Goal: Check status: Check status

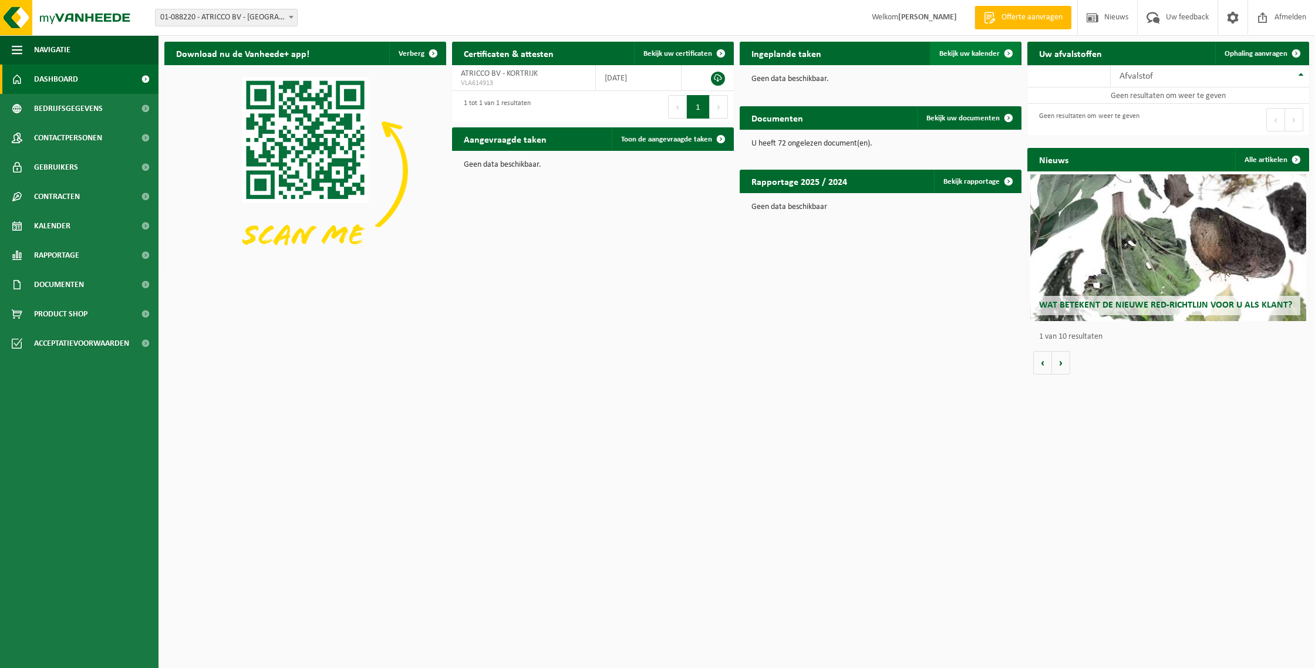
click at [977, 51] on span "Bekijk uw kalender" at bounding box center [970, 54] width 60 height 8
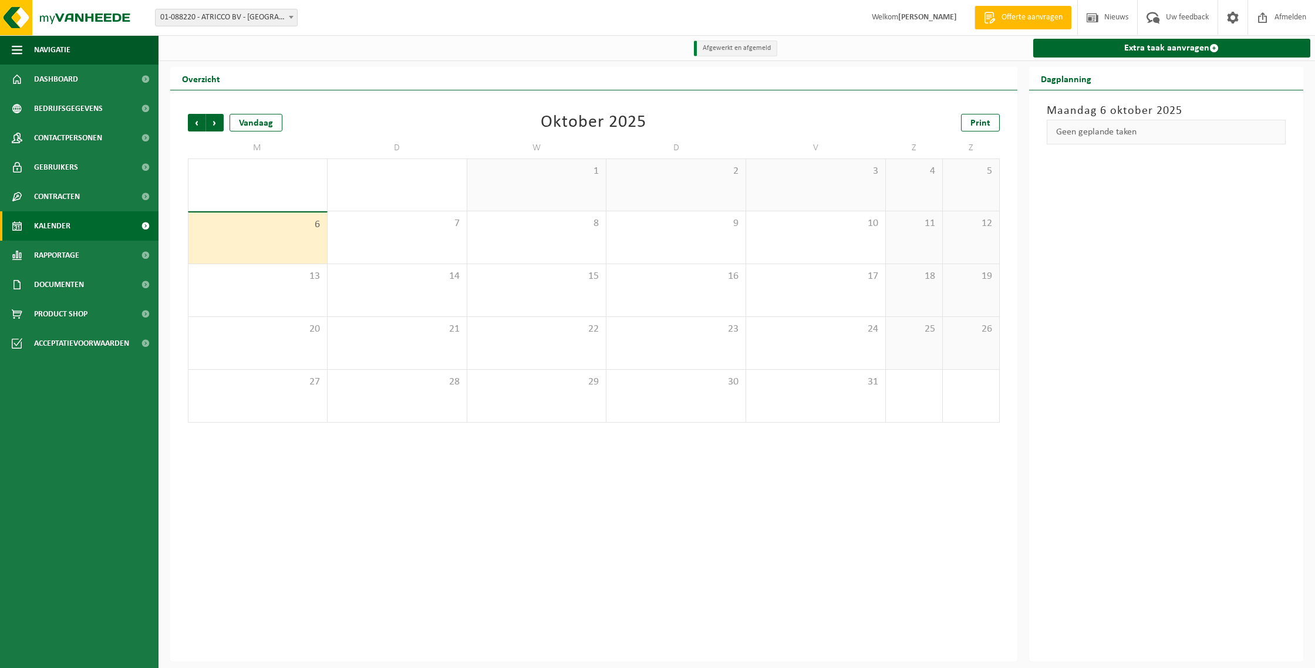
click at [263, 21] on span "01-088220 - ATRICCO BV - [GEOGRAPHIC_DATA]" at bounding box center [227, 17] width 142 height 16
select select "117404"
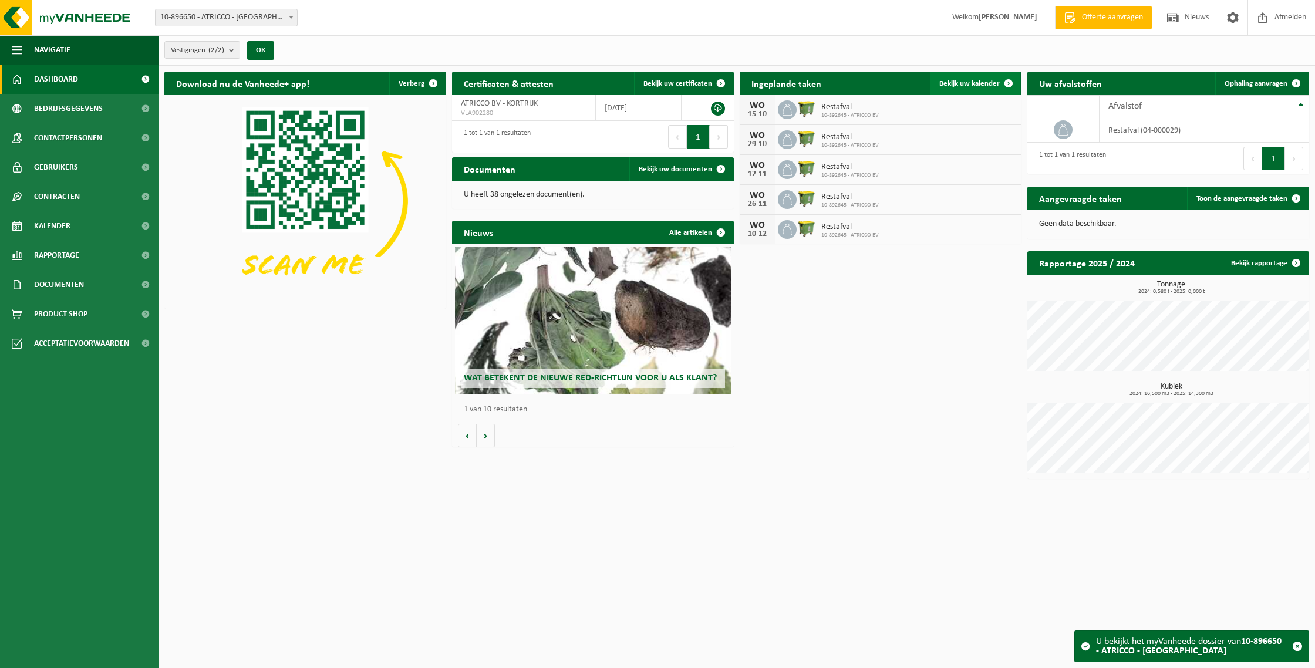
click at [973, 85] on span "Bekijk uw kalender" at bounding box center [970, 84] width 60 height 8
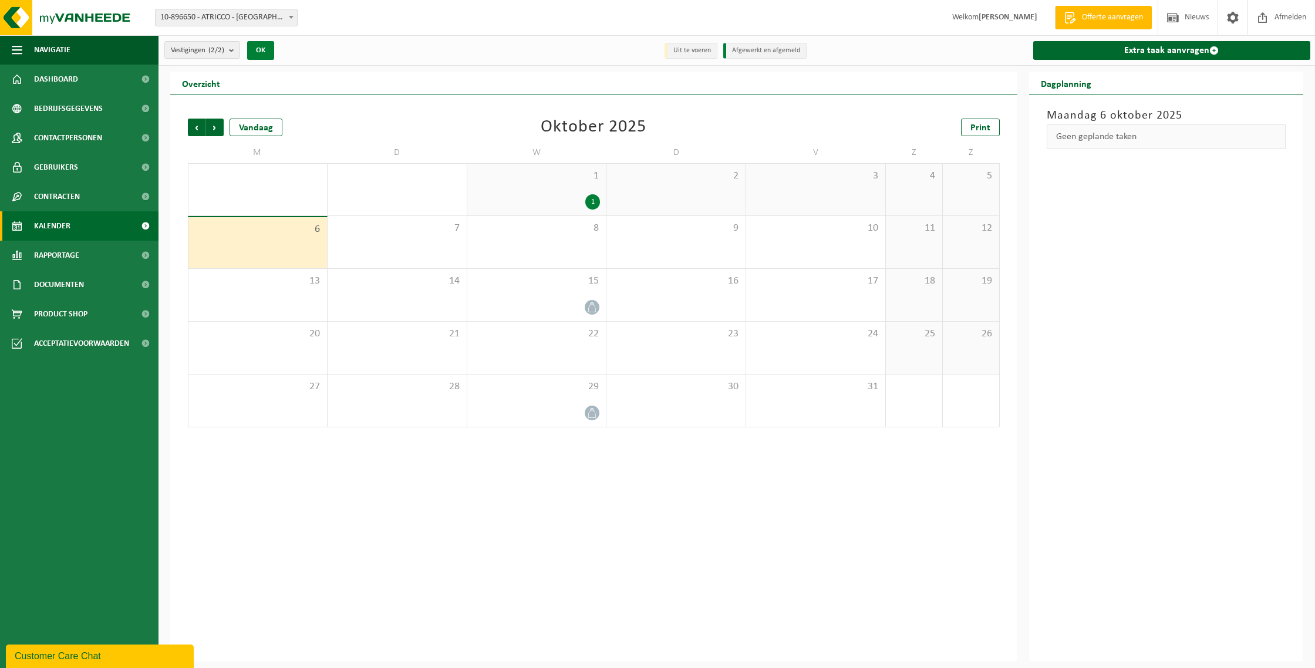
click at [262, 56] on button "OK" at bounding box center [260, 50] width 27 height 19
click at [190, 126] on span "Vorige" at bounding box center [197, 128] width 18 height 18
click at [89, 225] on link "Kalender" at bounding box center [79, 225] width 159 height 29
click at [100, 287] on link "Documenten" at bounding box center [79, 284] width 159 height 29
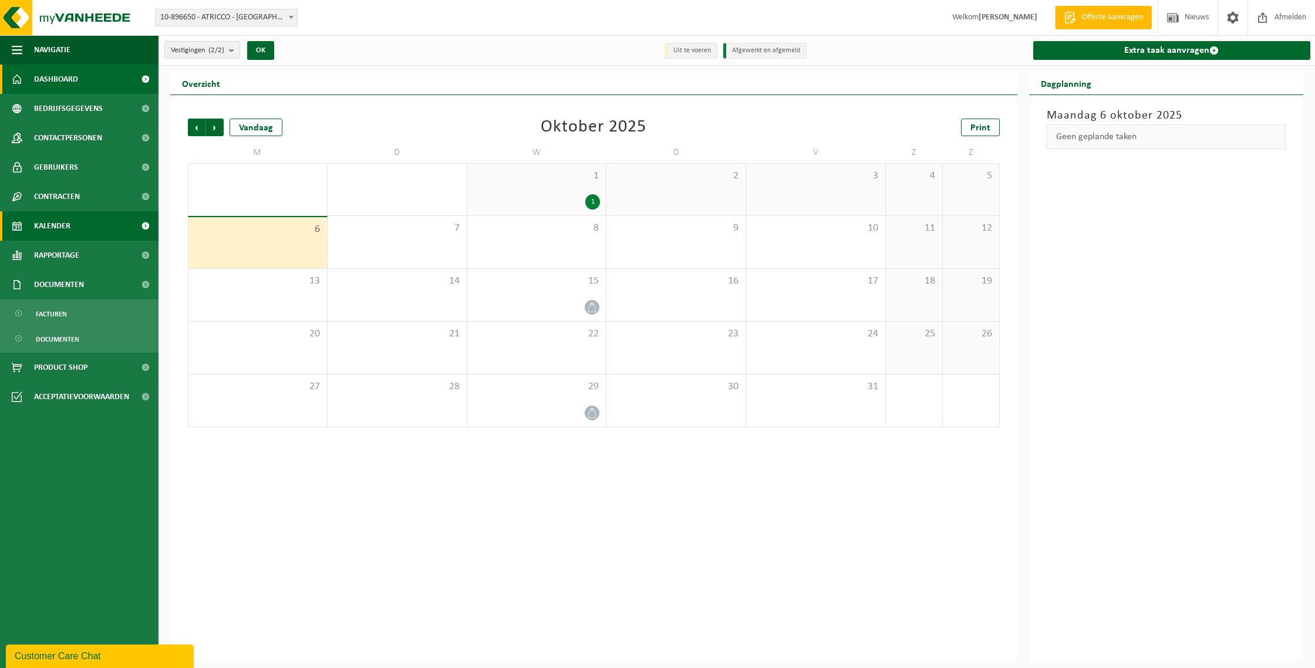
click at [81, 74] on link "Dashboard" at bounding box center [79, 79] width 159 height 29
